Goal: Information Seeking & Learning: Understand process/instructions

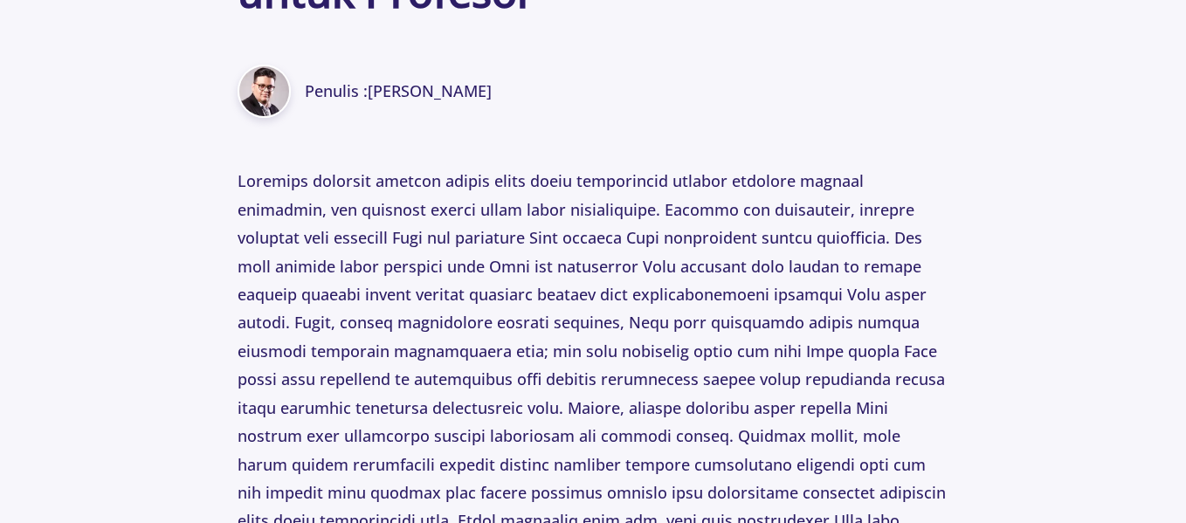
scroll to position [812, 0]
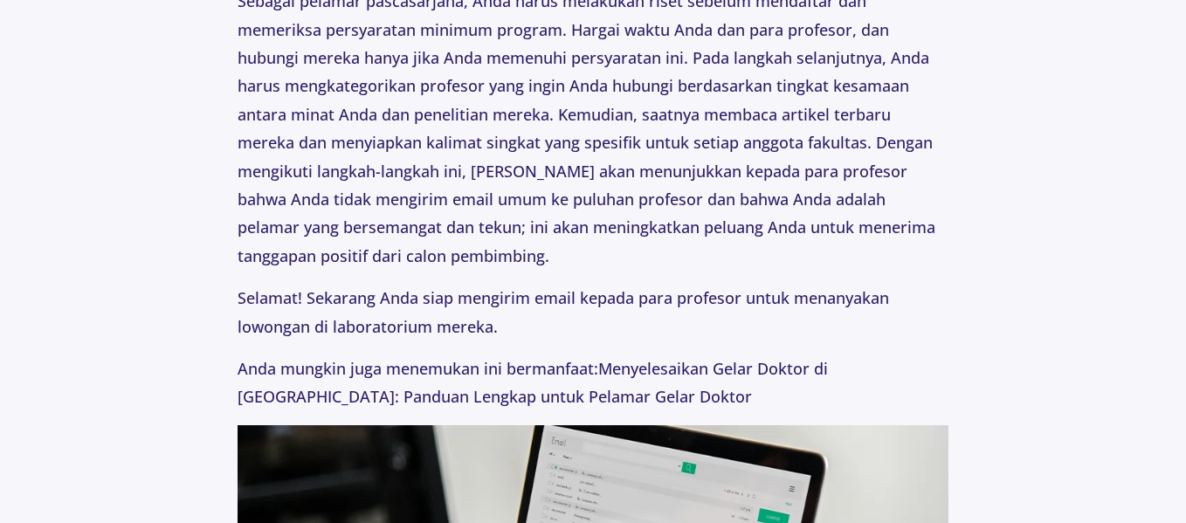
click at [467, 315] on p "Selamat! Sekarang Anda siap mengirim email kepada para profesor untuk menanyaka…" at bounding box center [594, 312] width 712 height 57
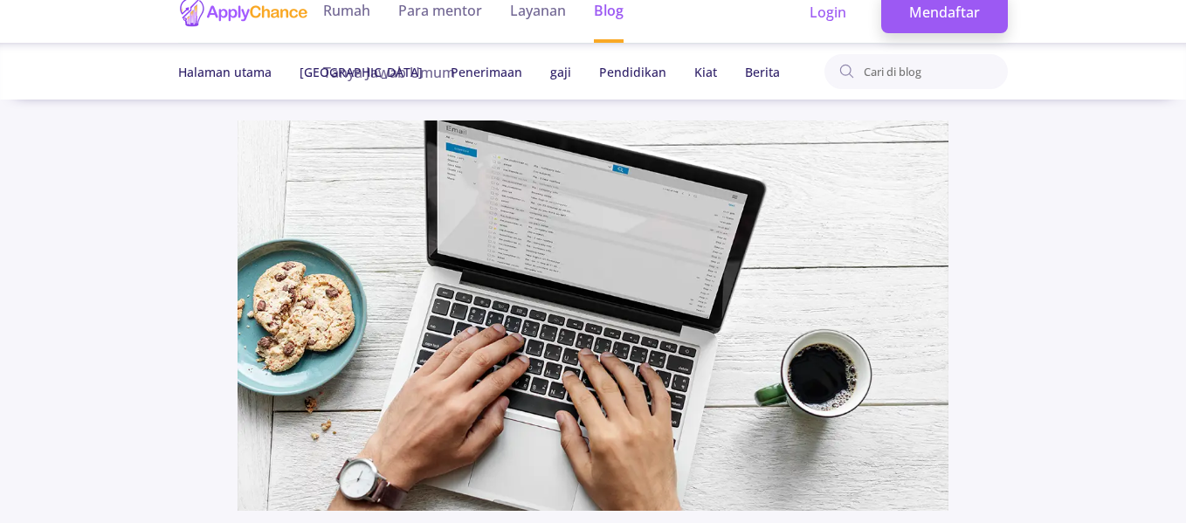
scroll to position [0, 0]
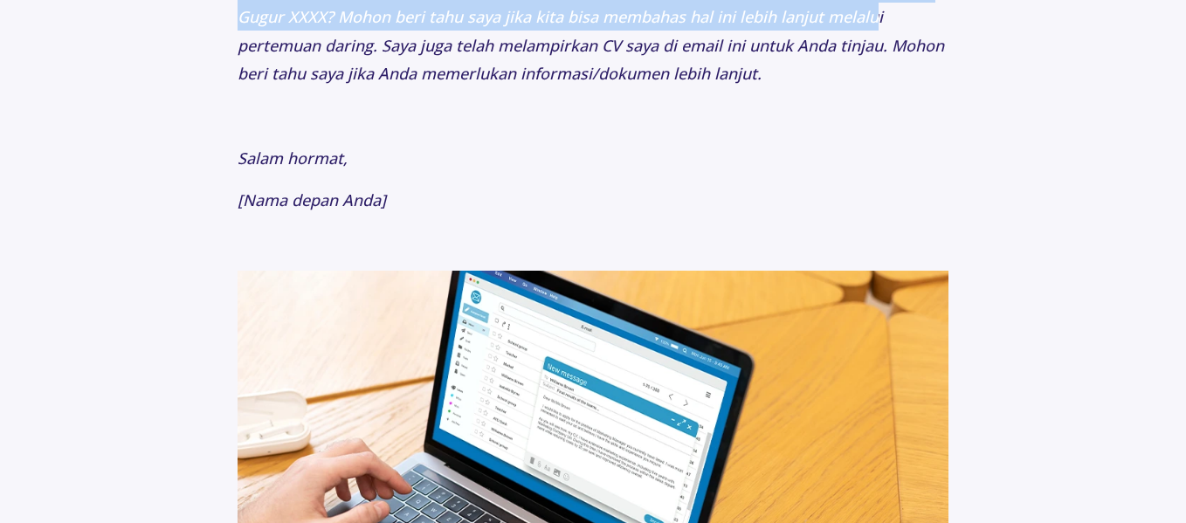
scroll to position [4422, 0]
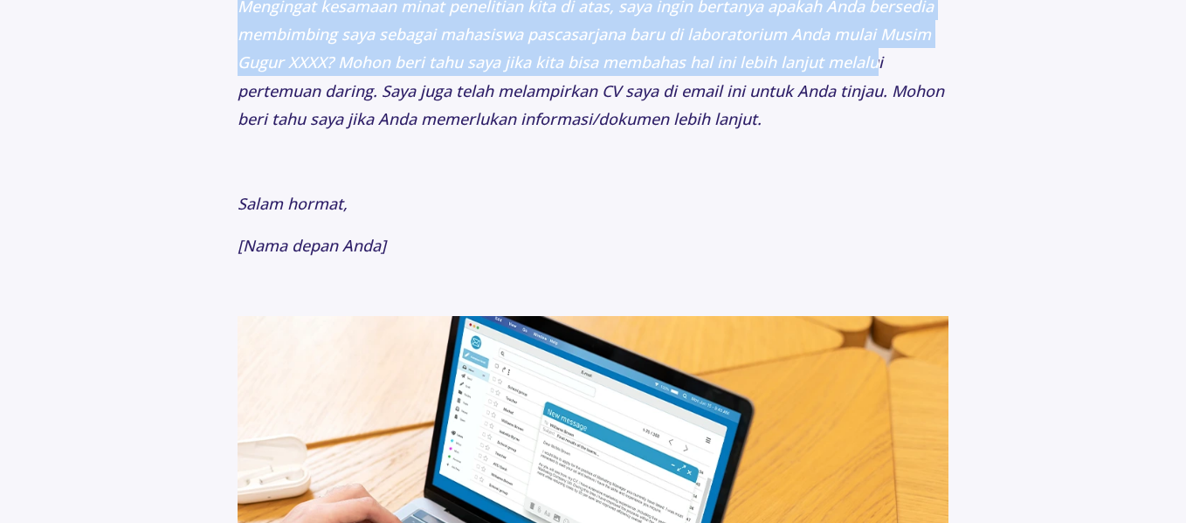
drag, startPoint x: 240, startPoint y: 157, endPoint x: 887, endPoint y: 243, distance: 652.1
copy p "Lore ipsu [dolo sitam Cons] adi elit seddoeiu tempo Incididu ut [labore etdol M…"
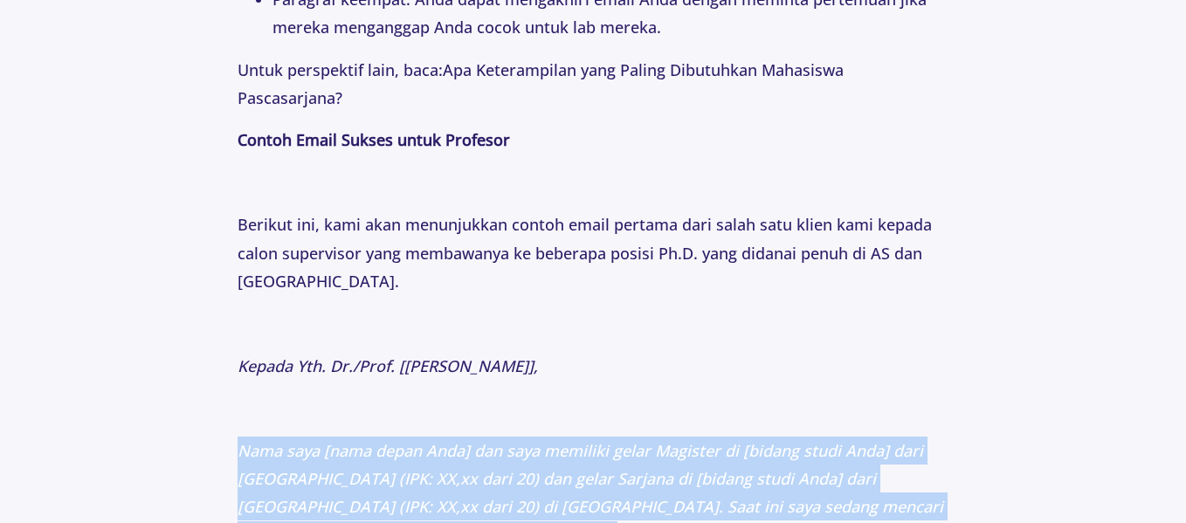
scroll to position [3413, 0]
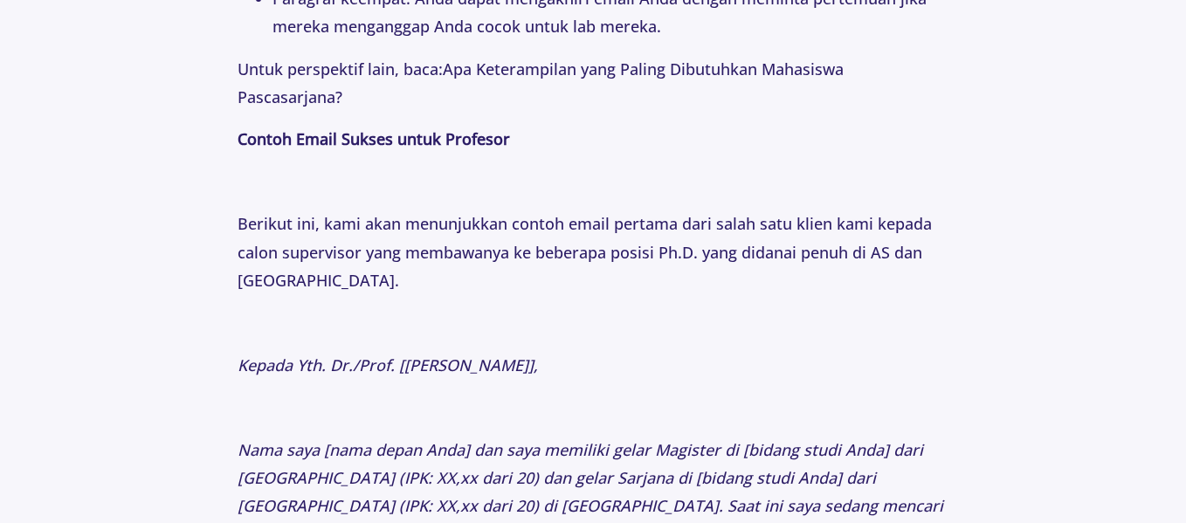
click at [231, 341] on section "Kiat 1 Tahun yang lalu Cara Mengirim Email ke Profesor: Email Pertama yang Semp…" at bounding box center [593, 271] width 1186 height 7089
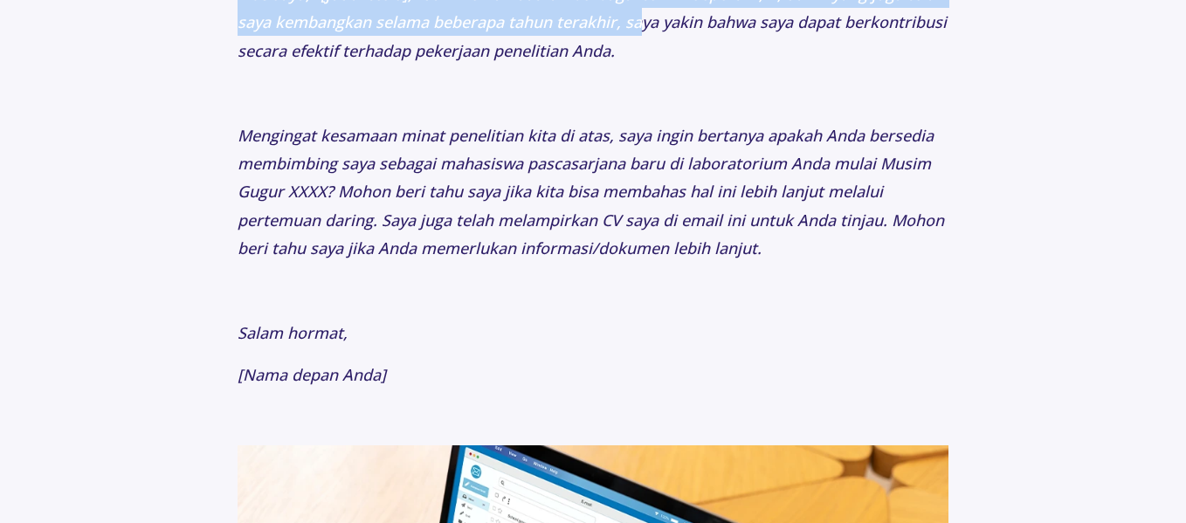
scroll to position [4211, 0]
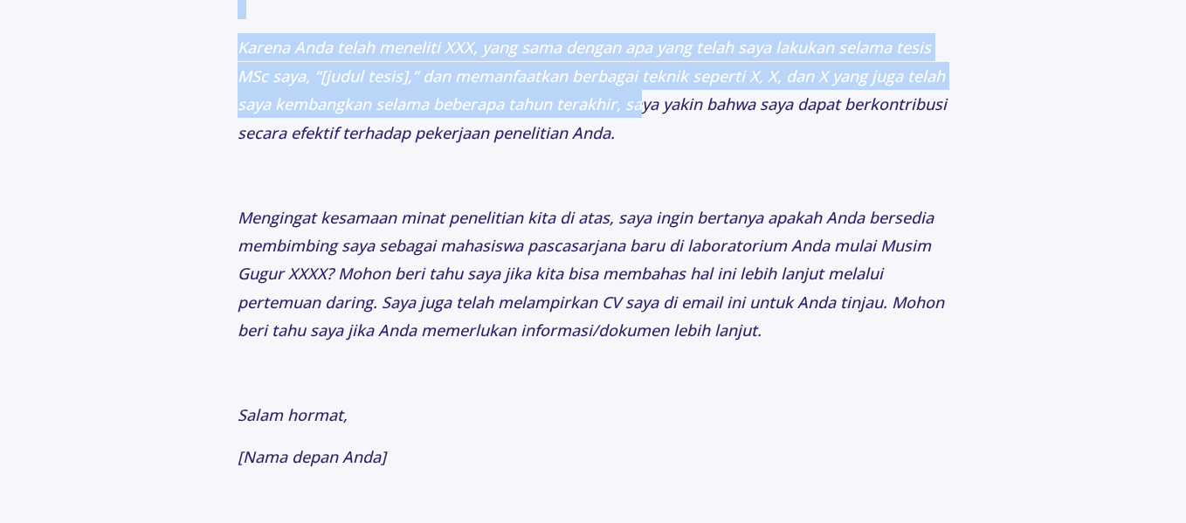
drag, startPoint x: 238, startPoint y: 364, endPoint x: 514, endPoint y: 460, distance: 291.2
copy p "Loremi Dol. Si./Amet. [Cons Adipisci], Elit sedd [eius tempo Inci] utl etdo mag…"
